Goal: Find specific page/section: Find specific page/section

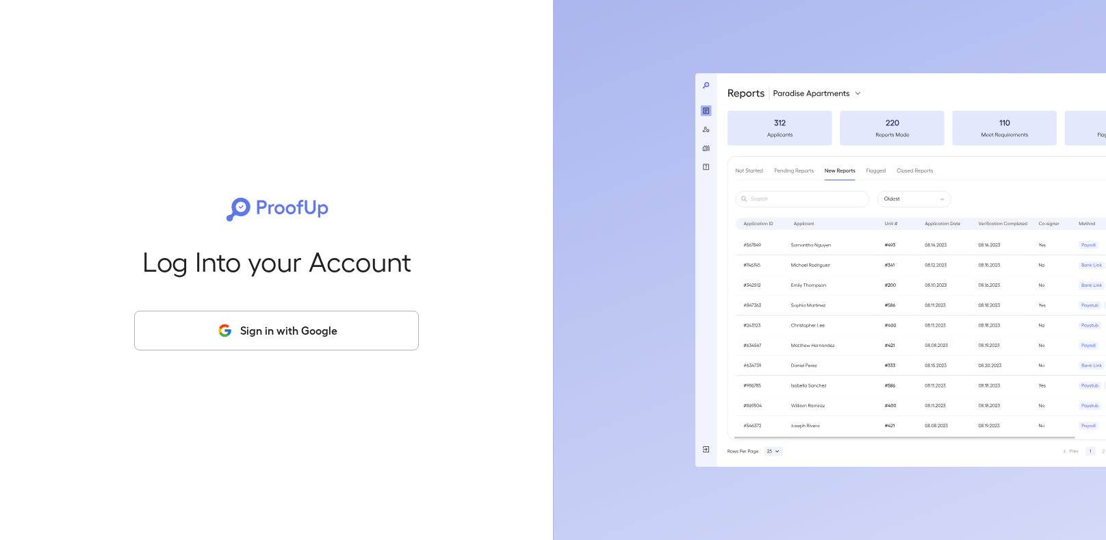
click at [320, 324] on button "Sign in with Google" at bounding box center [276, 331] width 285 height 40
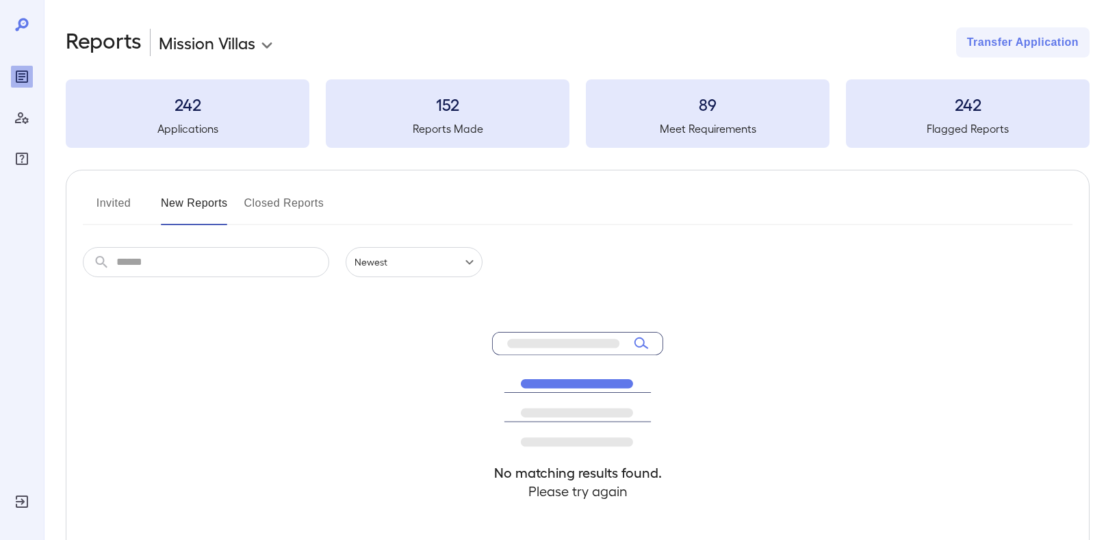
click at [271, 38] on body "**********" at bounding box center [553, 270] width 1106 height 540
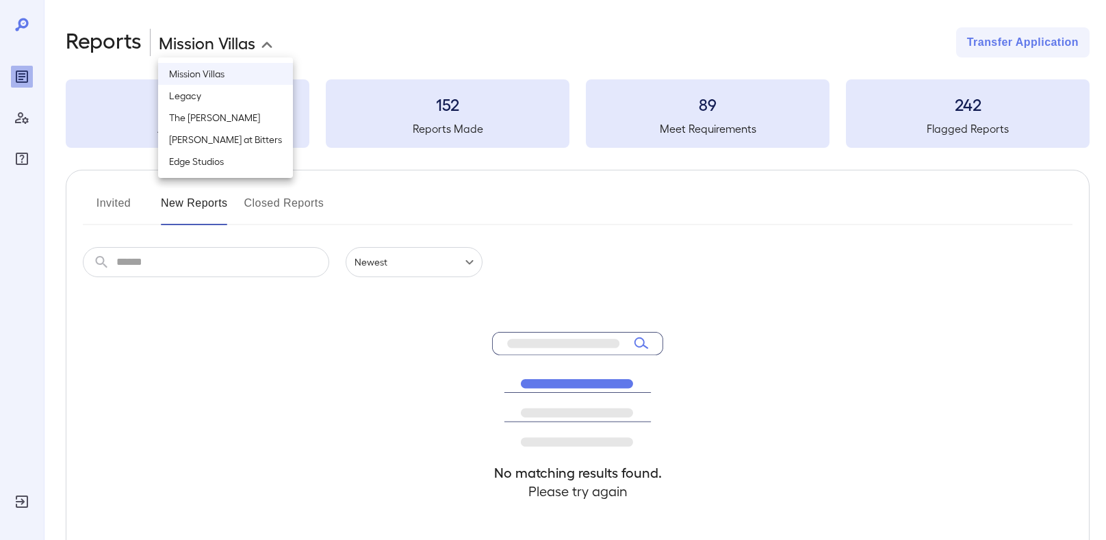
click at [224, 118] on li "The [PERSON_NAME]" at bounding box center [225, 118] width 135 height 22
type input "**********"
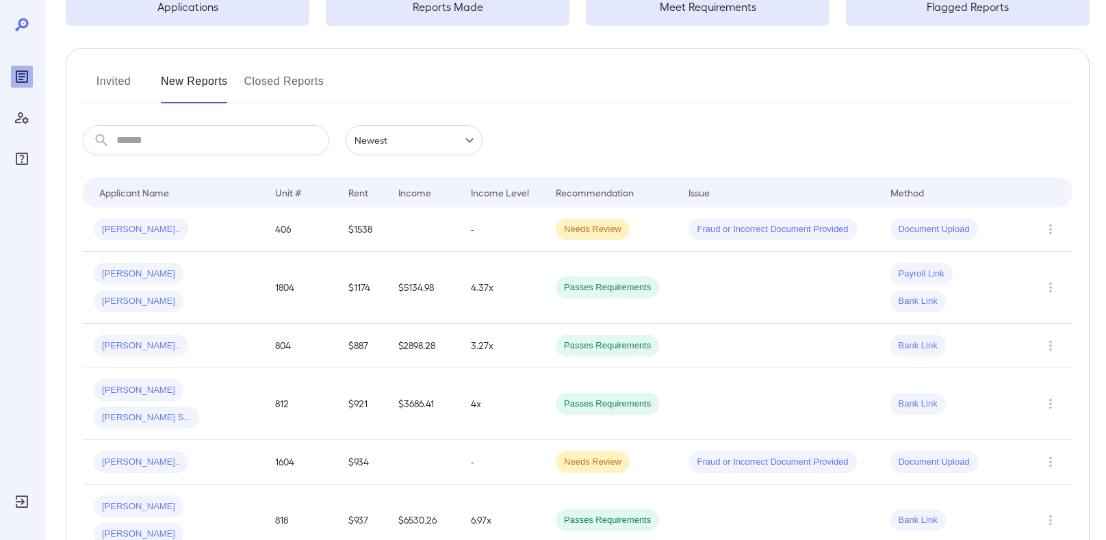
scroll to position [123, 0]
click at [136, 233] on span "[PERSON_NAME].." at bounding box center [141, 228] width 94 height 13
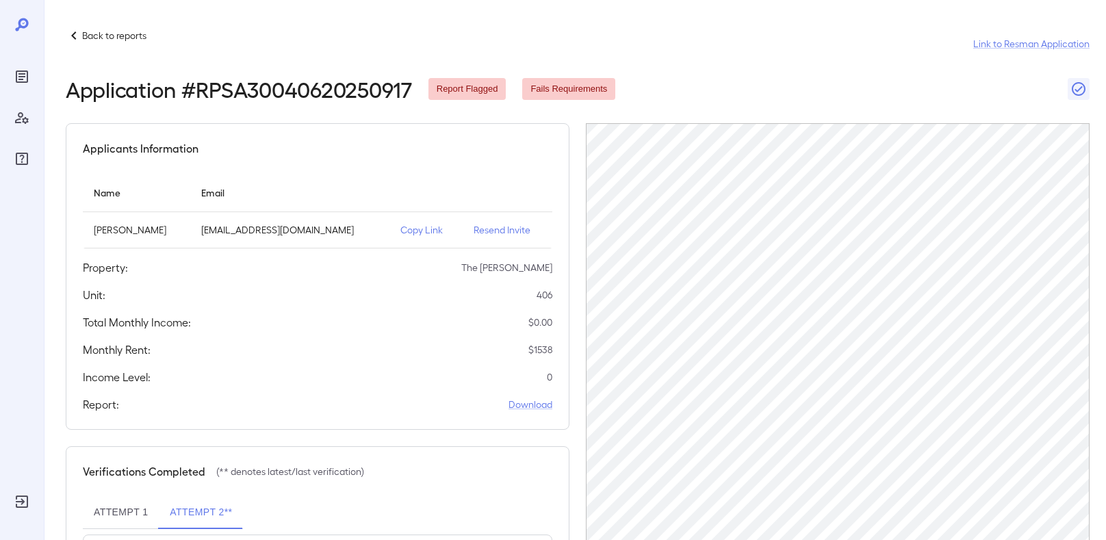
click at [491, 164] on div "Applicants Information Name Email [PERSON_NAME] [EMAIL_ADDRESS][DOMAIN_NAME] Co…" at bounding box center [318, 276] width 504 height 307
click at [726, 121] on div "Back to reports Link to Resman Application Application # RPSA30040620250917 Rep…" at bounding box center [578, 380] width 1024 height 706
click at [739, 118] on div "Back to reports Link to Resman Application Application # RPSA30040620250917 Rep…" at bounding box center [578, 380] width 1024 height 706
click at [417, 215] on td "Copy Link" at bounding box center [425, 230] width 73 height 36
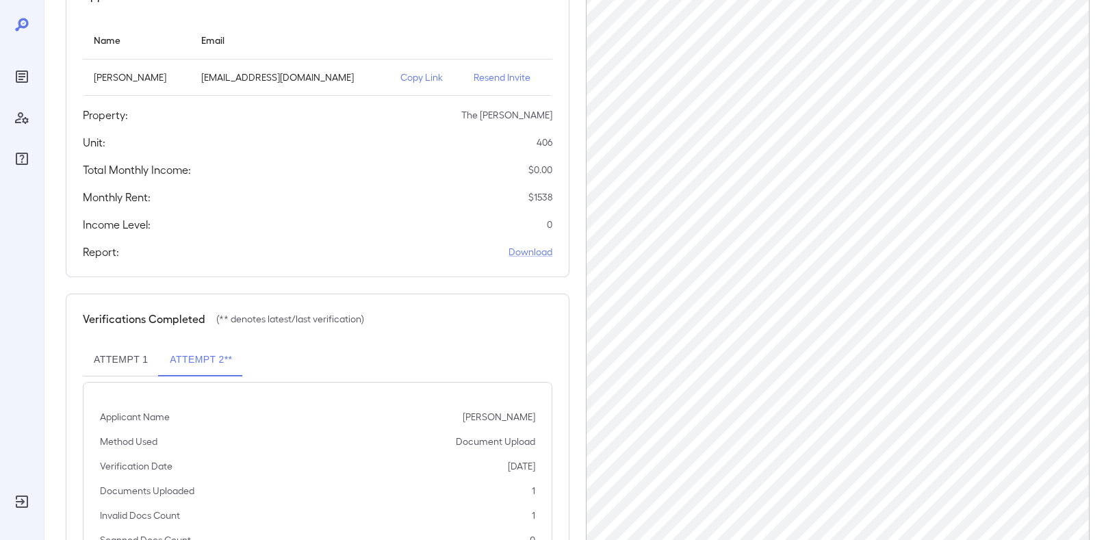
scroll to position [220, 0]
